Goal: Navigation & Orientation: Locate item on page

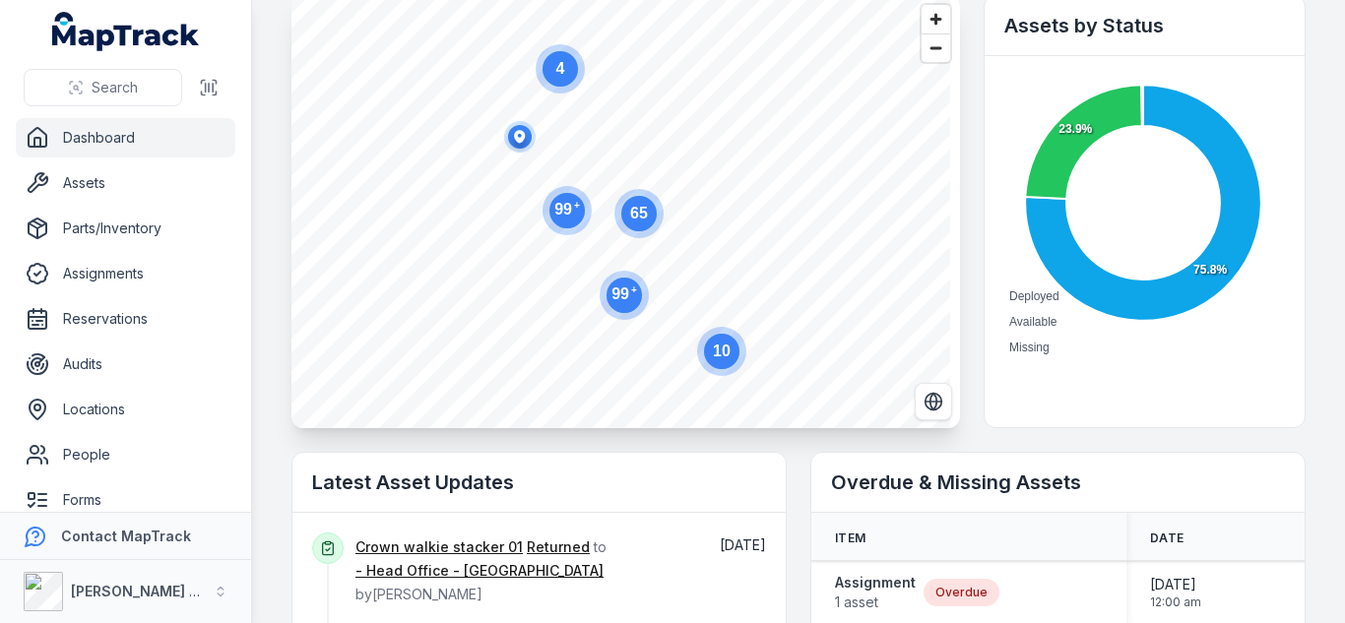
scroll to position [71, 0]
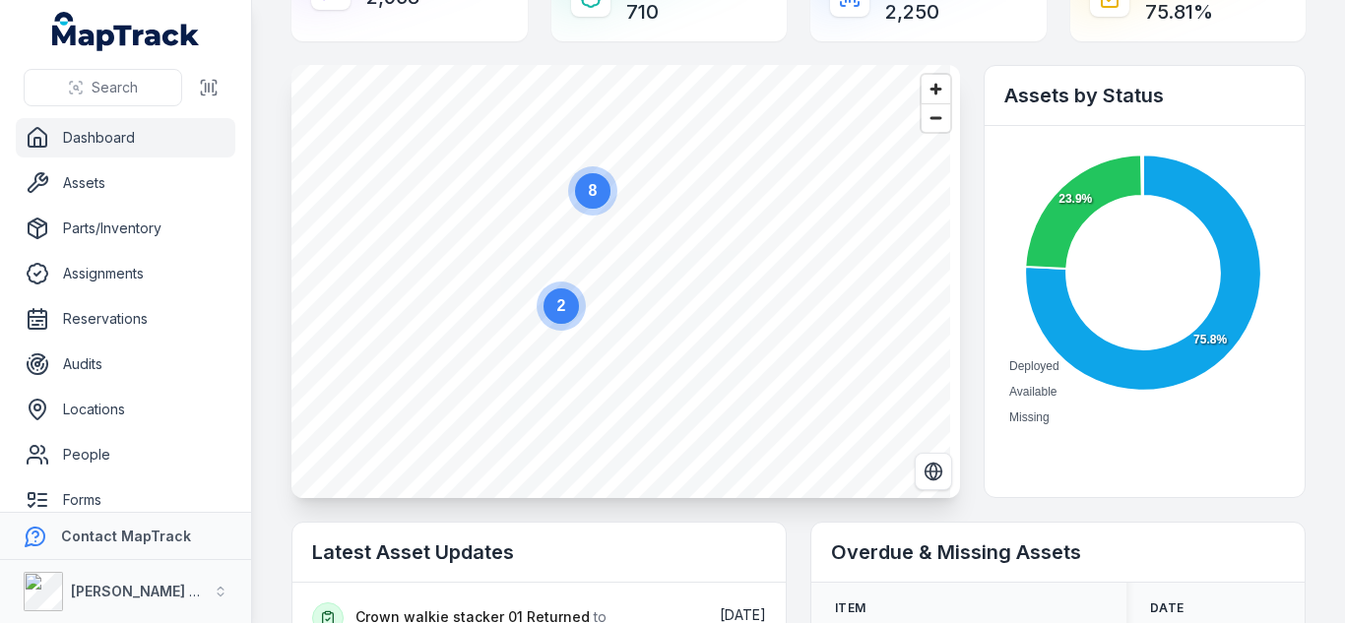
click at [594, 210] on circle at bounding box center [592, 190] width 49 height 49
click at [612, 274] on ellipse "button" at bounding box center [617, 270] width 24 height 24
click at [935, 125] on span "Zoom out" at bounding box center [935, 118] width 29 height 28
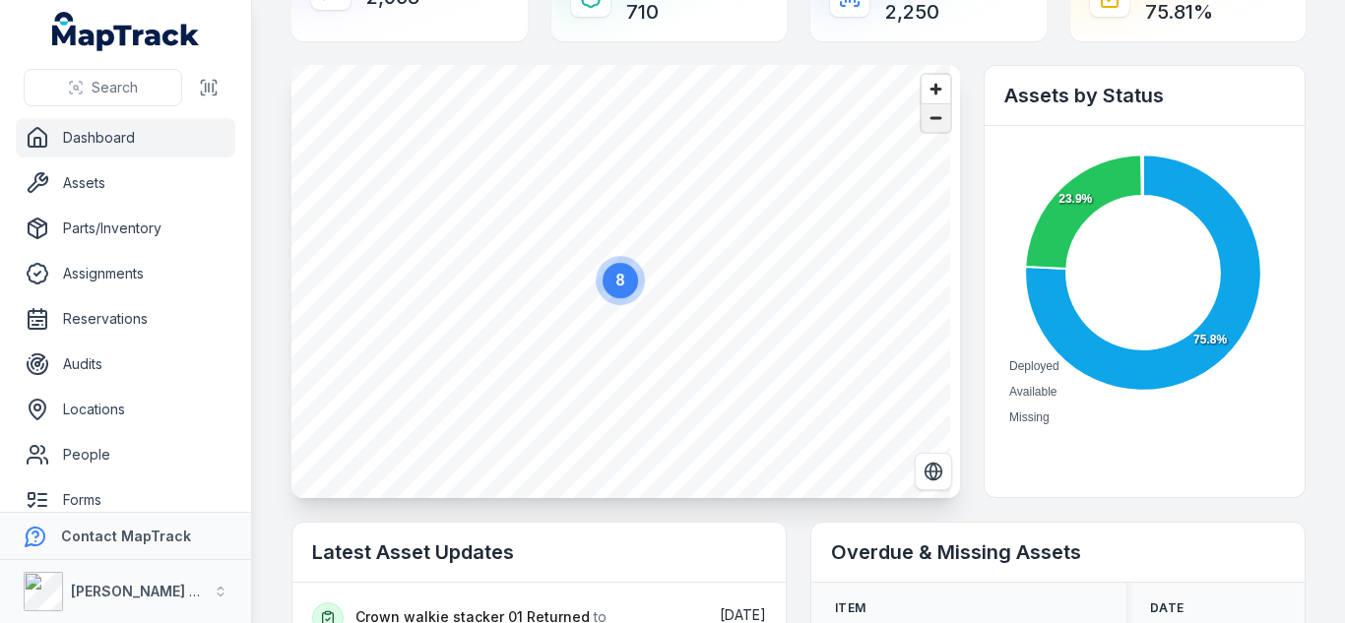
click at [935, 125] on span "Zoom out" at bounding box center [935, 118] width 29 height 28
click at [933, 131] on span "Zoom out" at bounding box center [935, 118] width 29 height 28
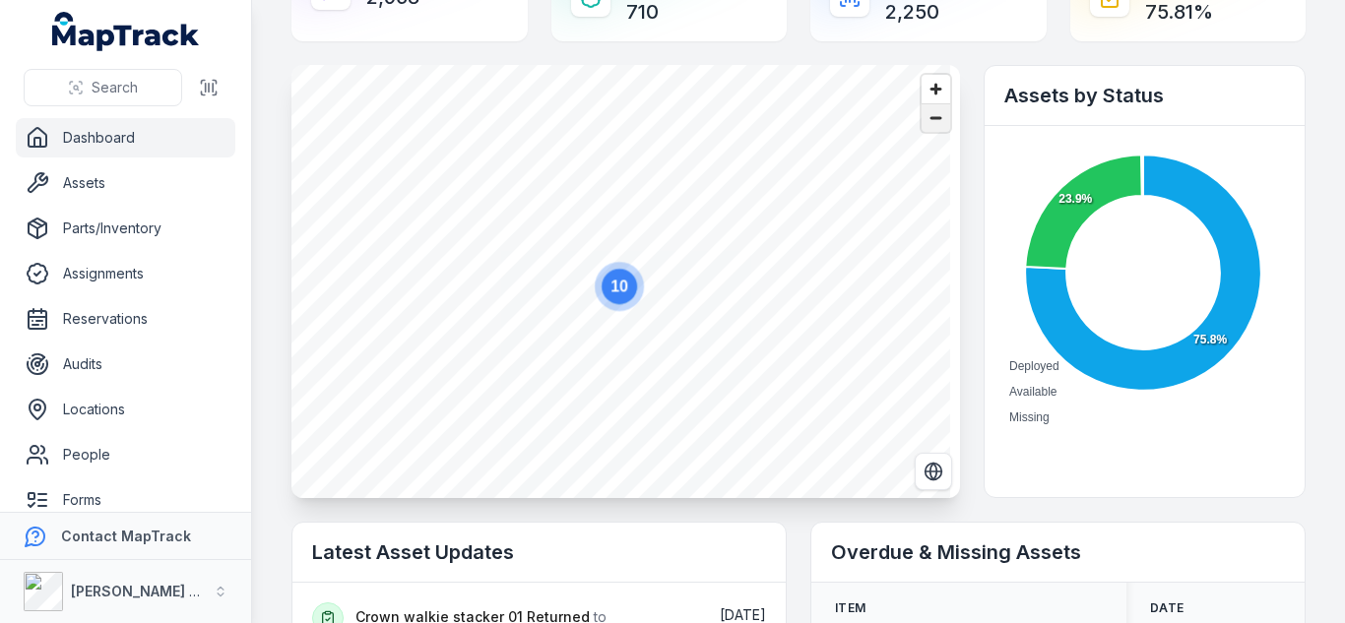
click at [933, 131] on span "Zoom out" at bounding box center [935, 118] width 29 height 28
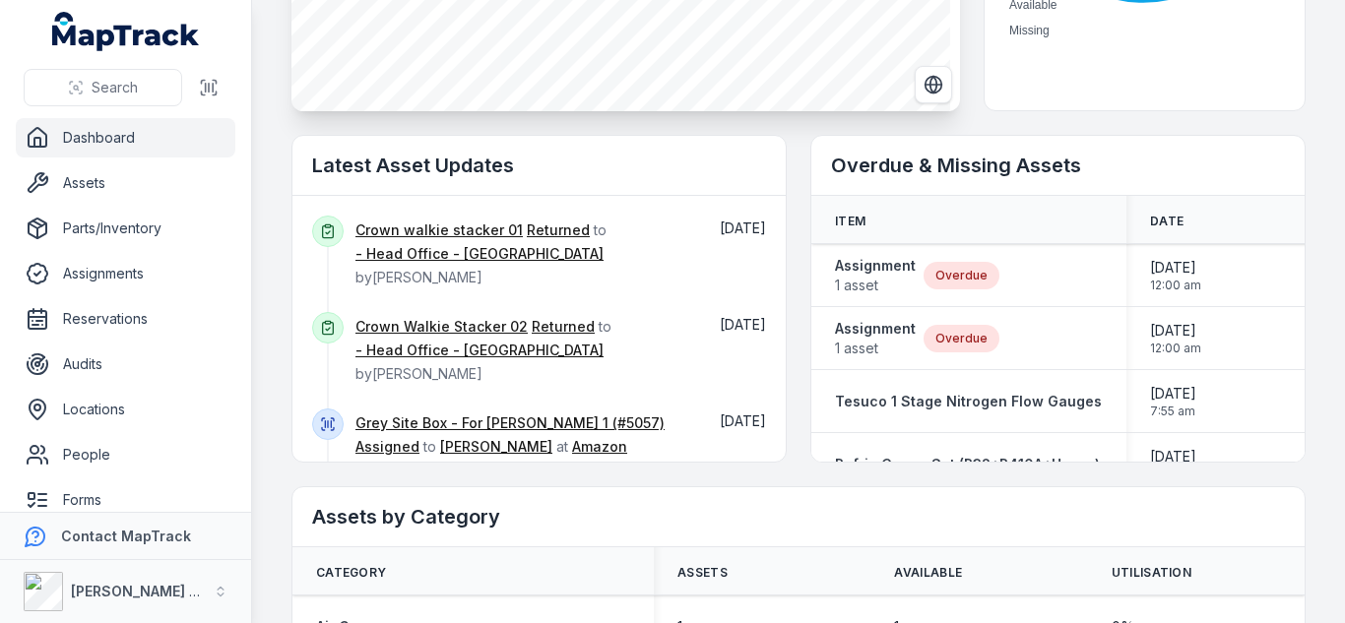
scroll to position [0, 0]
